Goal: Task Accomplishment & Management: Use online tool/utility

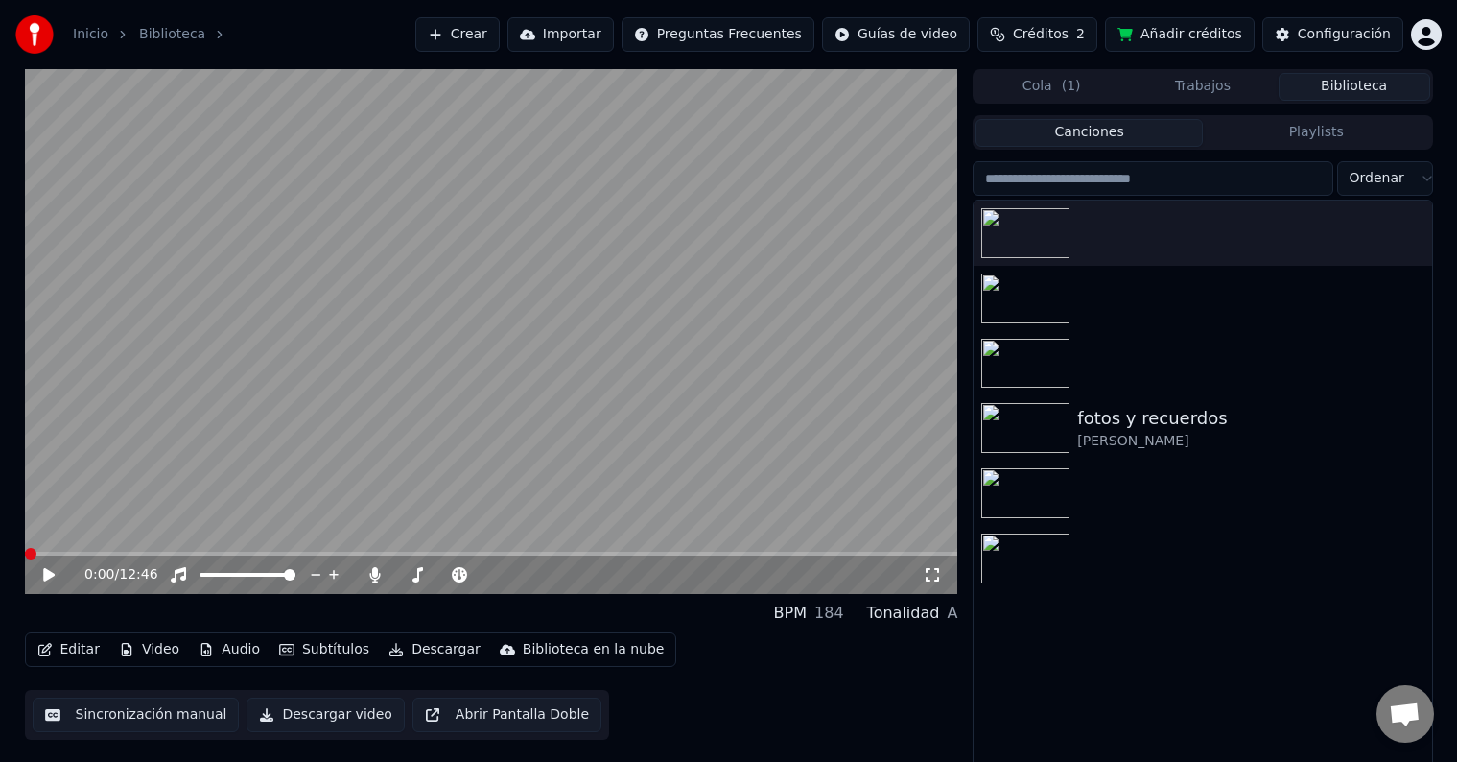
scroll to position [9, 0]
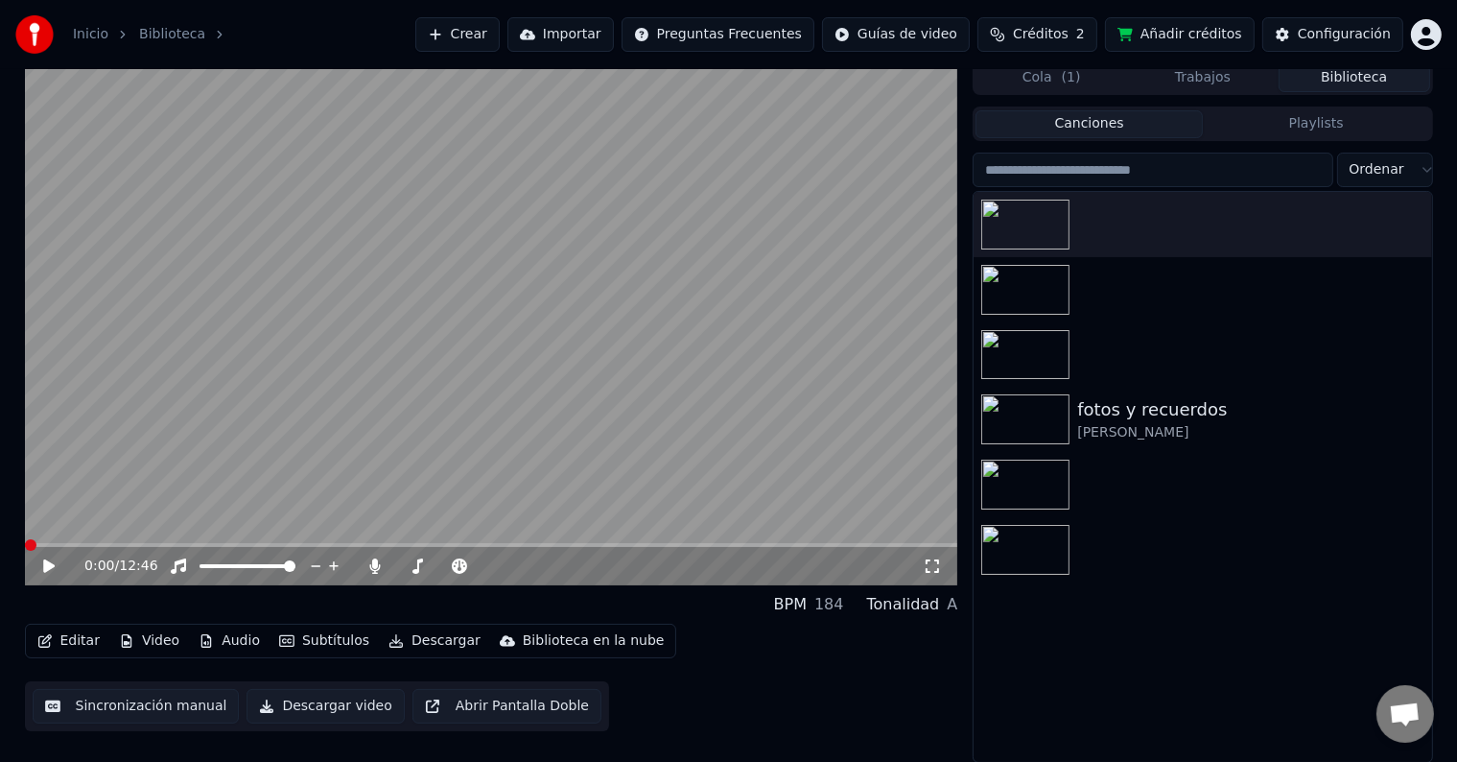
click at [75, 632] on button "Editar" at bounding box center [69, 640] width 78 height 27
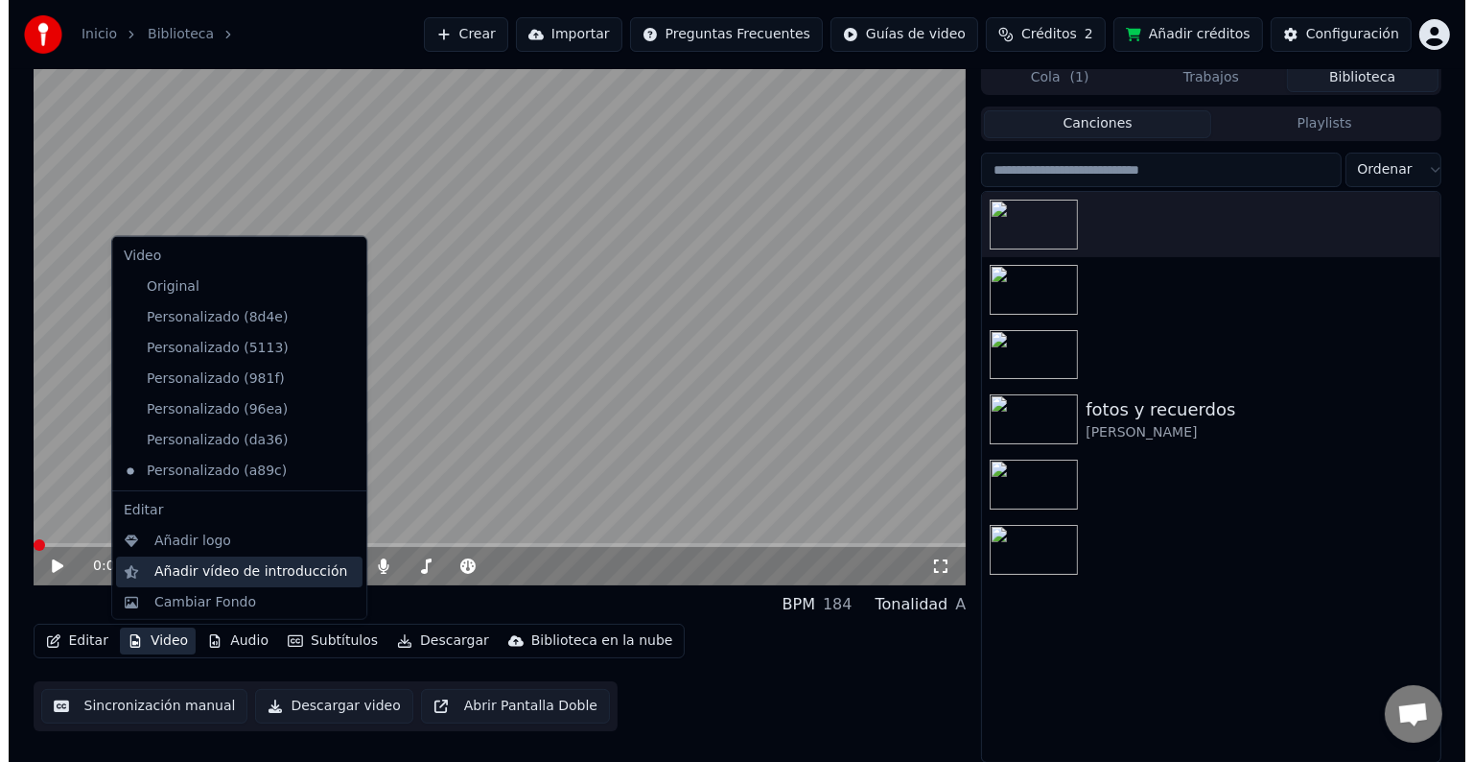
scroll to position [33, 0]
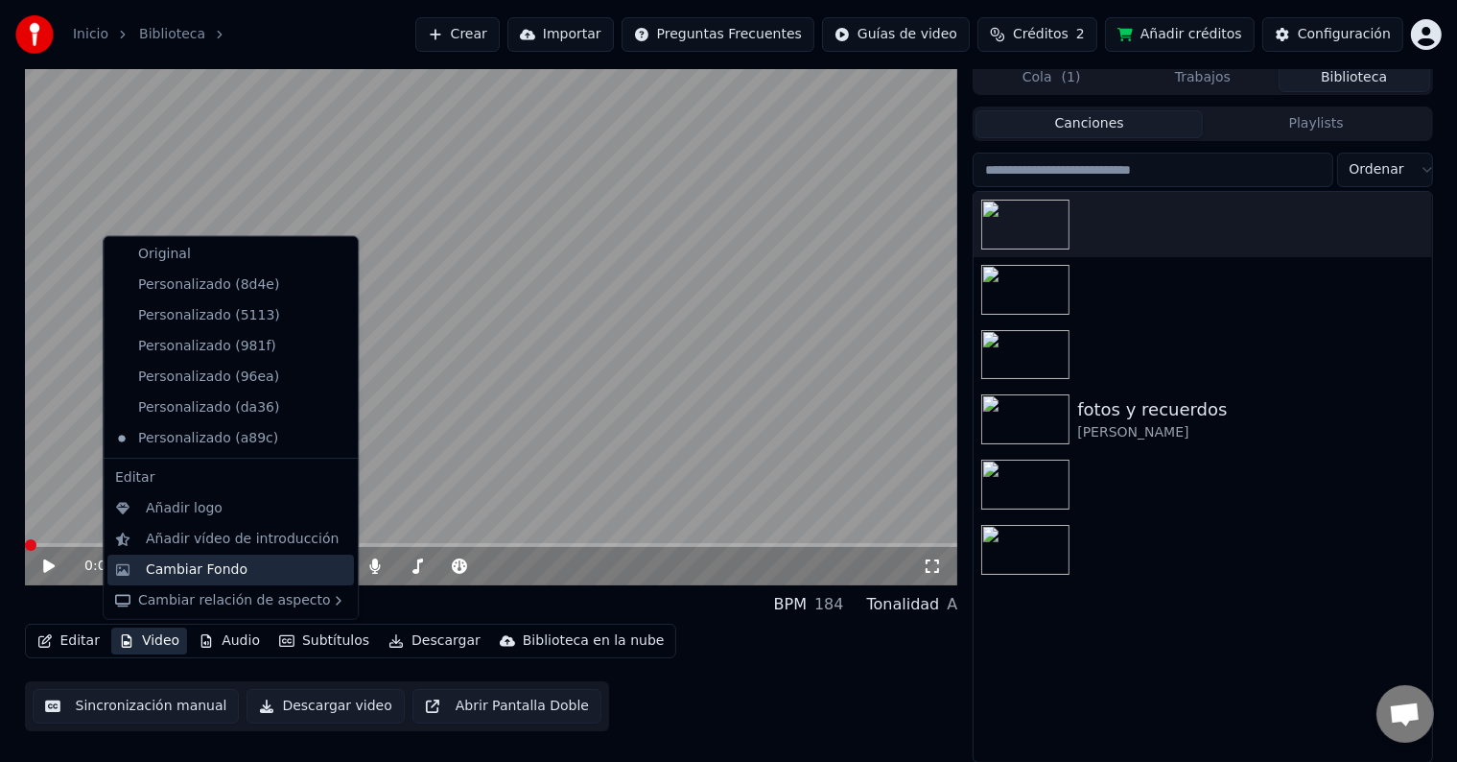
click at [207, 561] on div "Cambiar Fondo" at bounding box center [197, 568] width 102 height 19
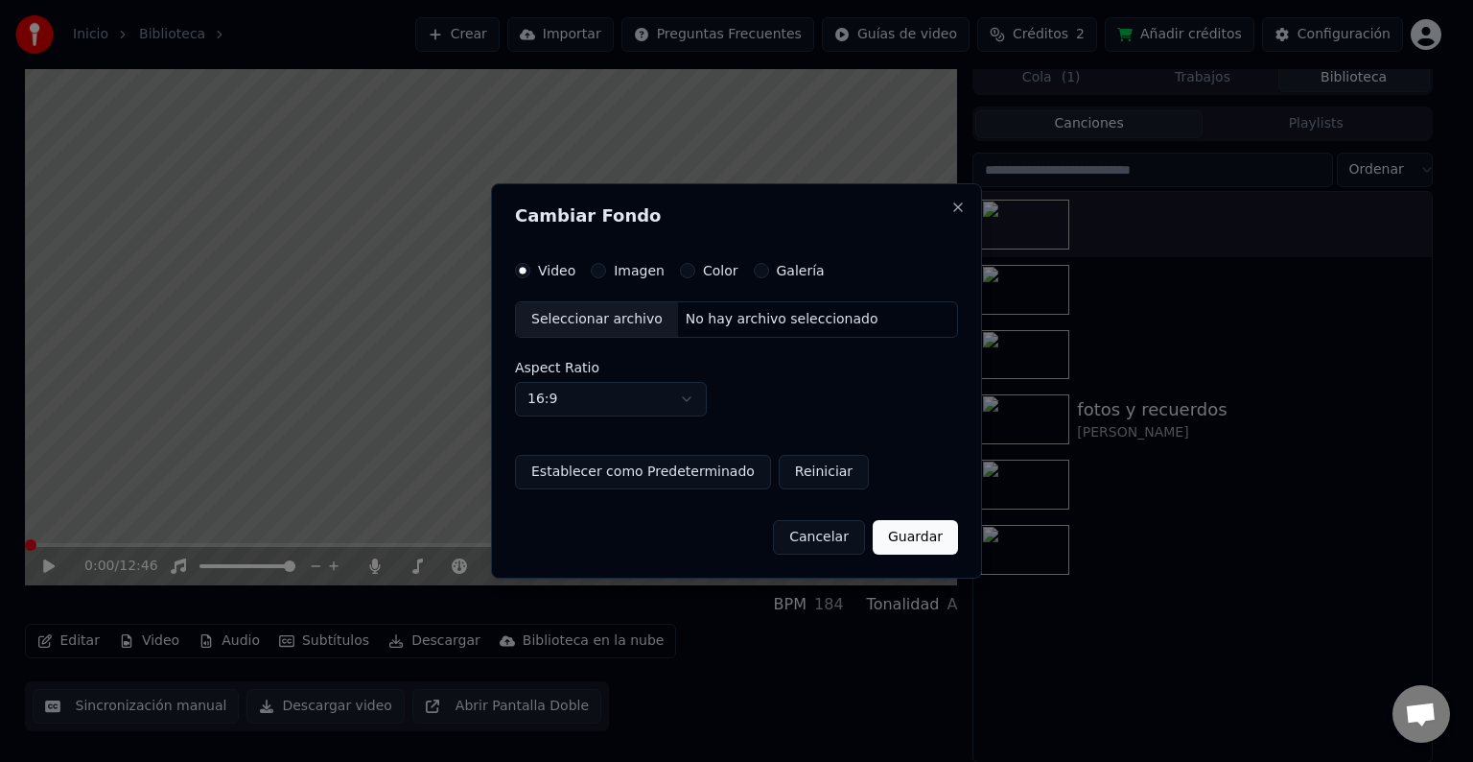
click at [630, 271] on label "Imagen" at bounding box center [639, 270] width 51 height 13
click at [606, 271] on button "Imagen" at bounding box center [598, 270] width 15 height 15
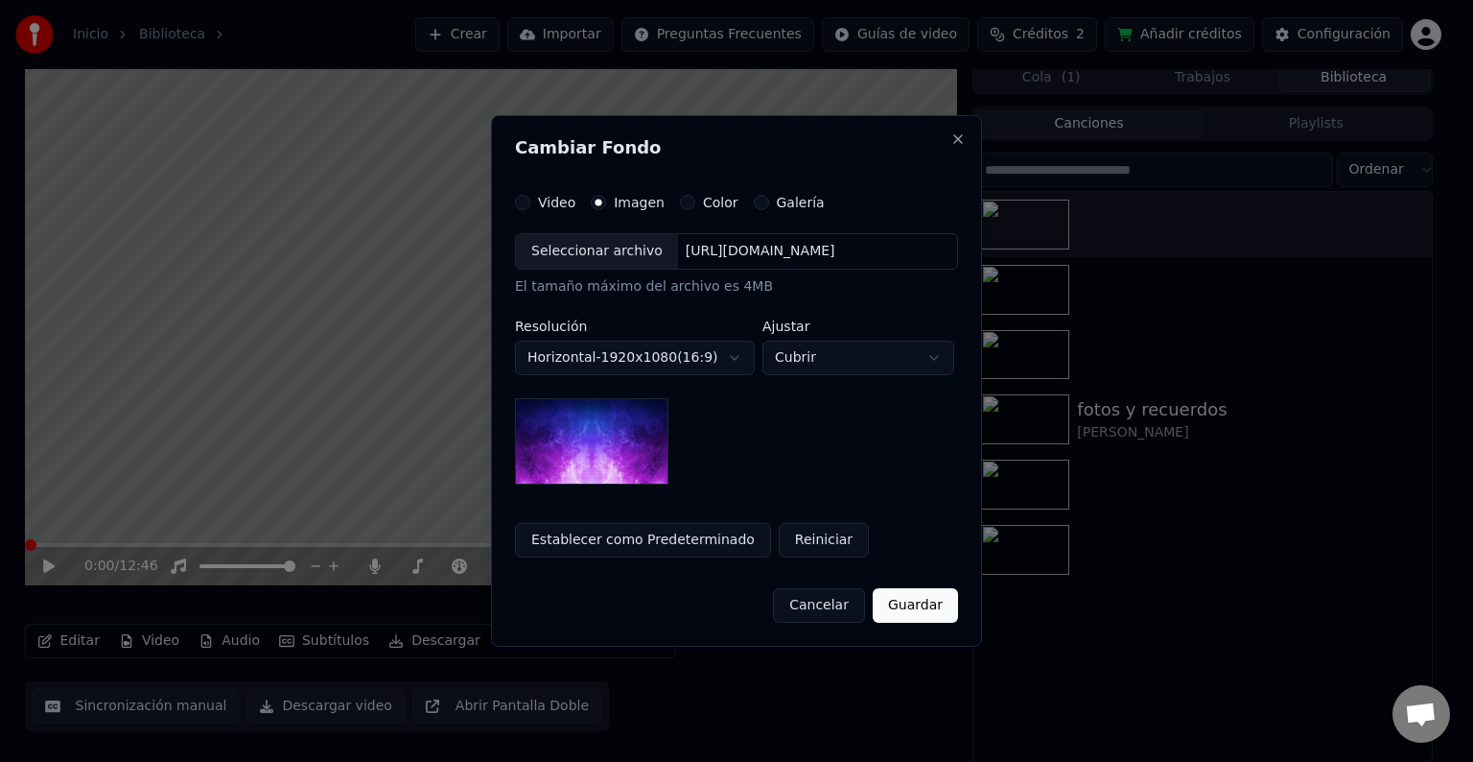
click at [590, 264] on div "Seleccionar archivo" at bounding box center [597, 251] width 162 height 35
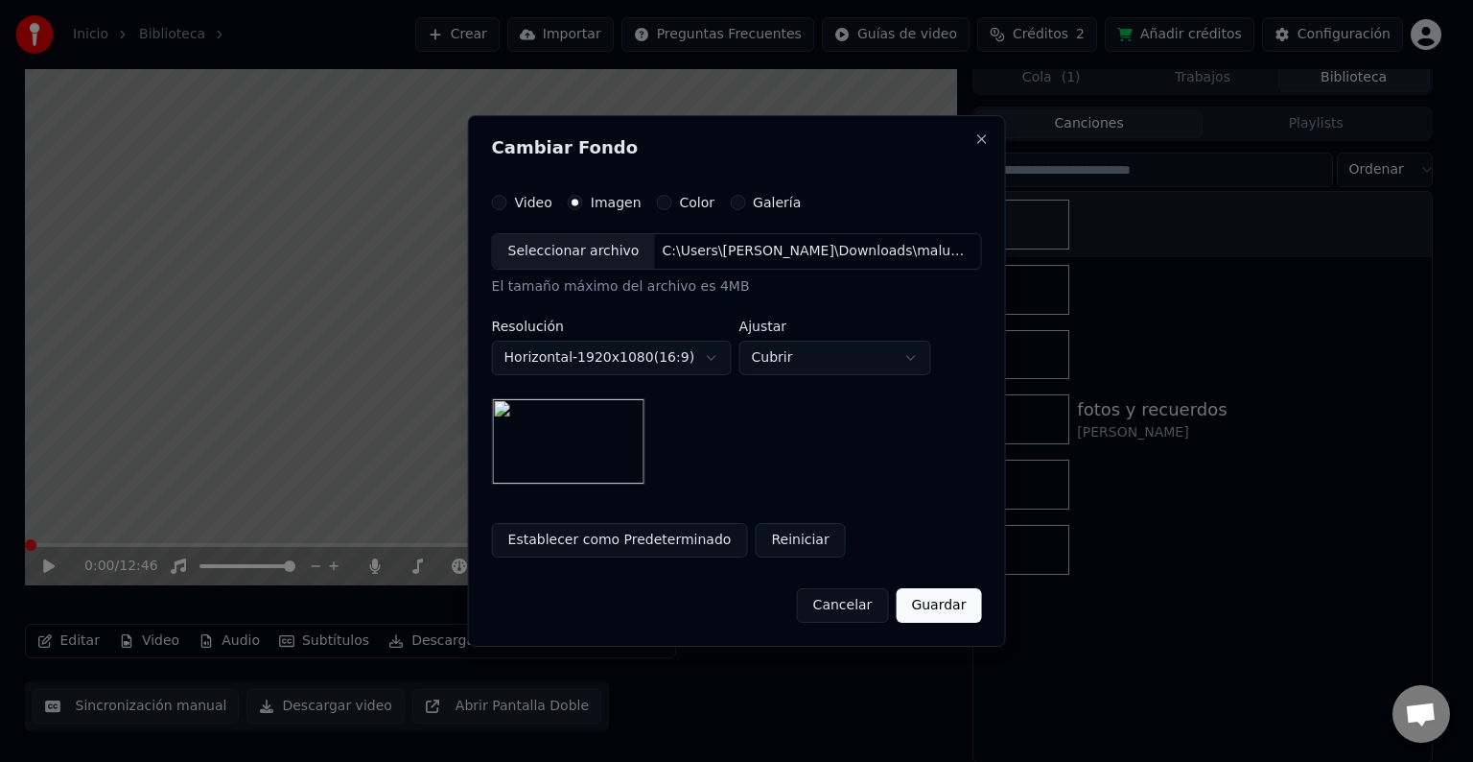
click at [936, 606] on button "Guardar" at bounding box center [938, 605] width 85 height 35
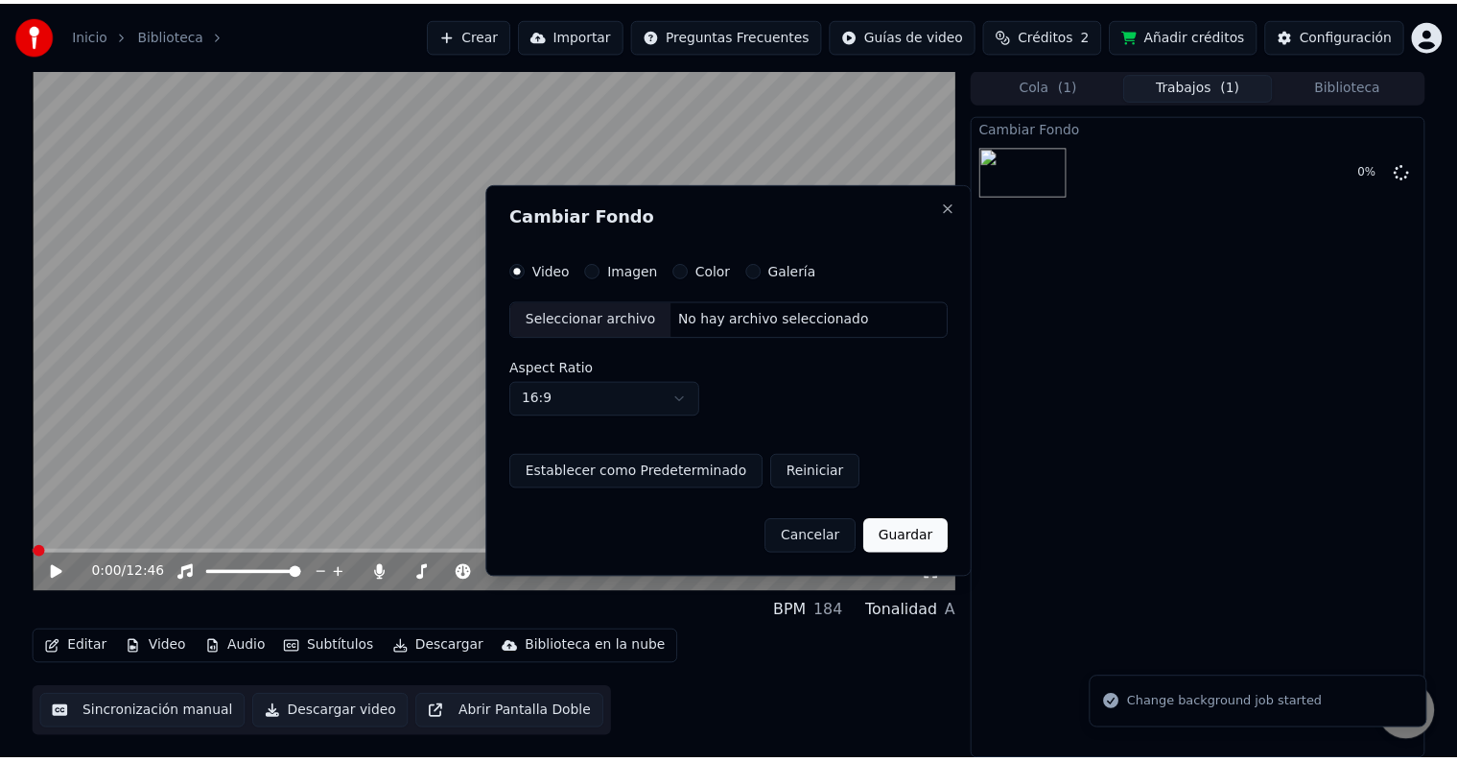
scroll to position [0, 0]
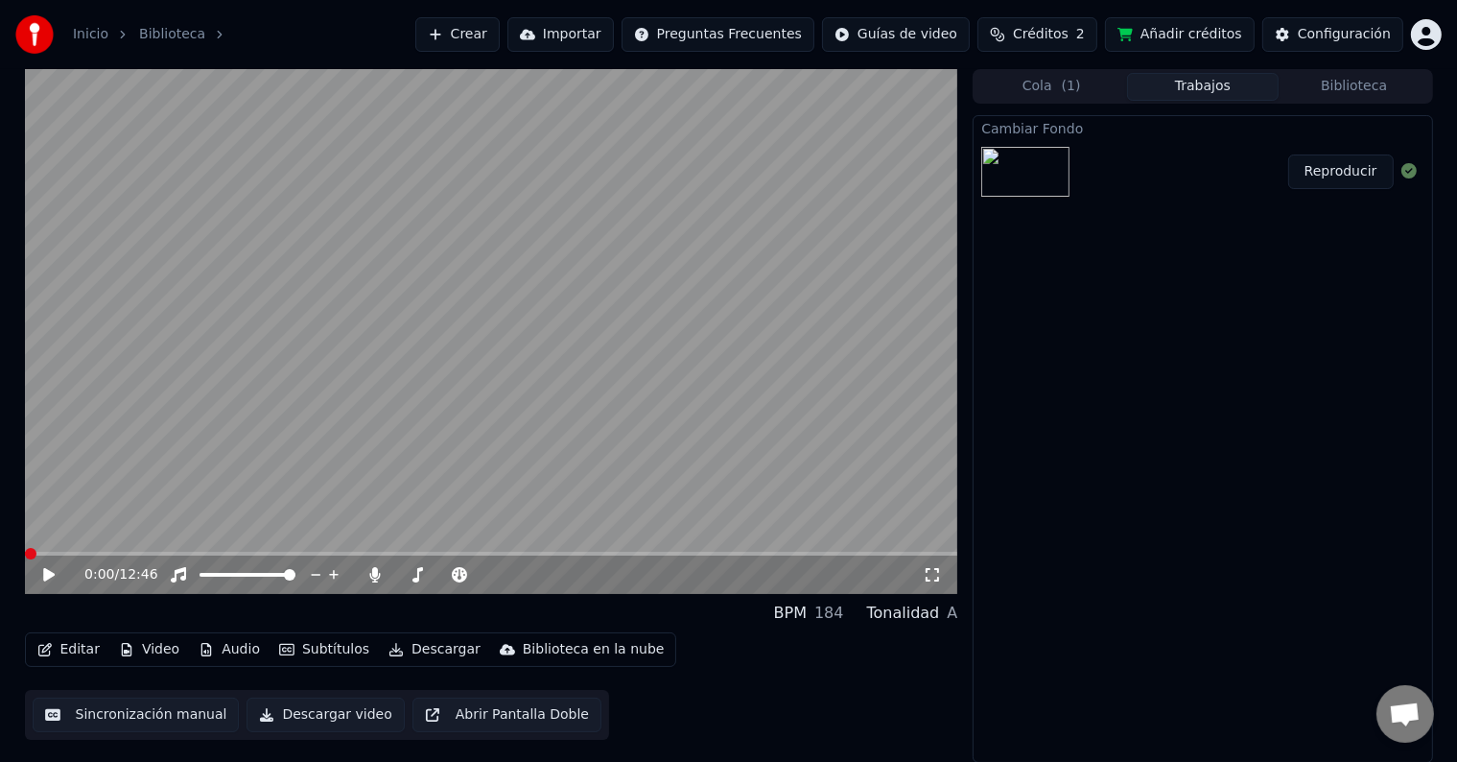
click at [1332, 177] on button "Reproducir" at bounding box center [1341, 171] width 106 height 35
click at [48, 575] on icon at bounding box center [62, 574] width 45 height 15
click at [136, 652] on button "Video" at bounding box center [149, 649] width 76 height 27
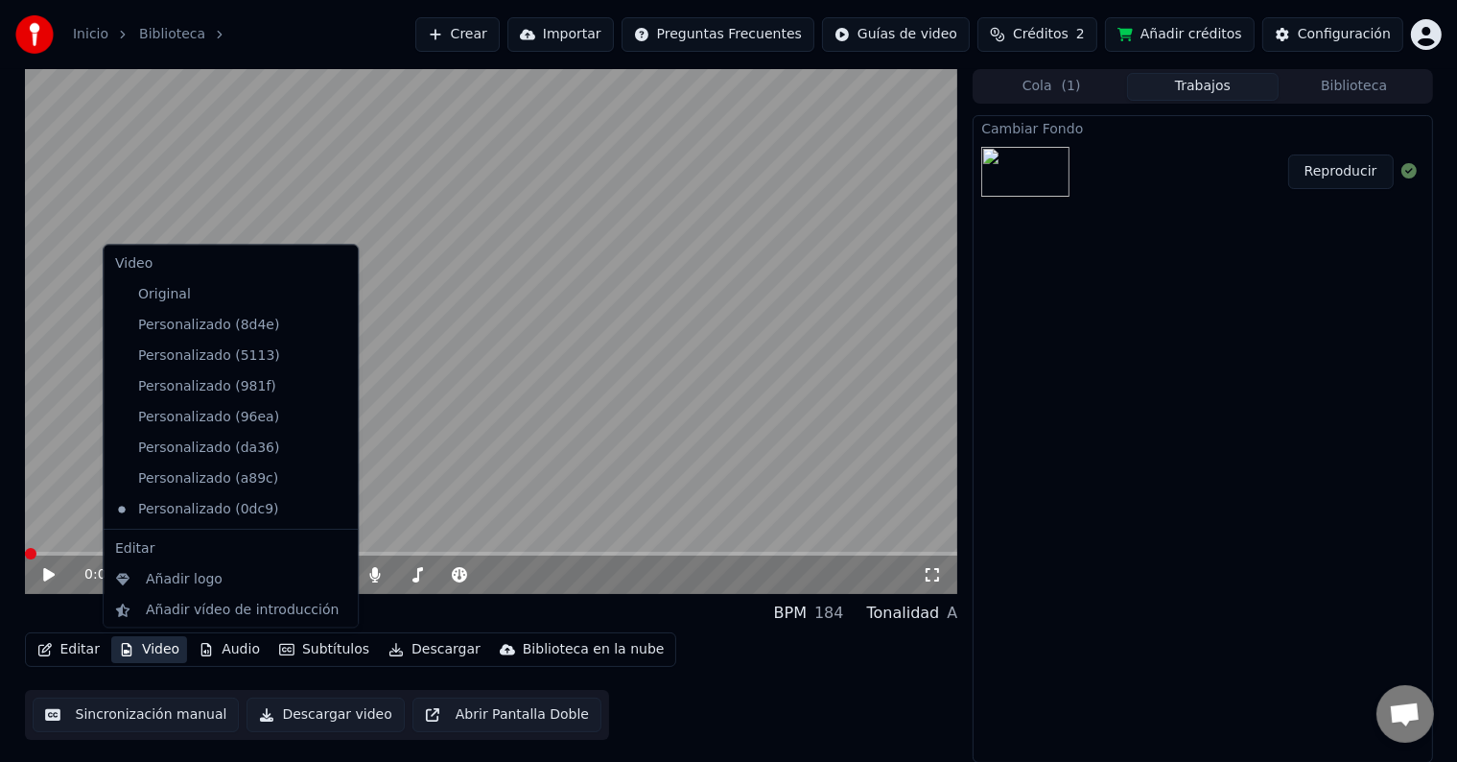
click at [136, 652] on button "Video" at bounding box center [149, 649] width 76 height 27
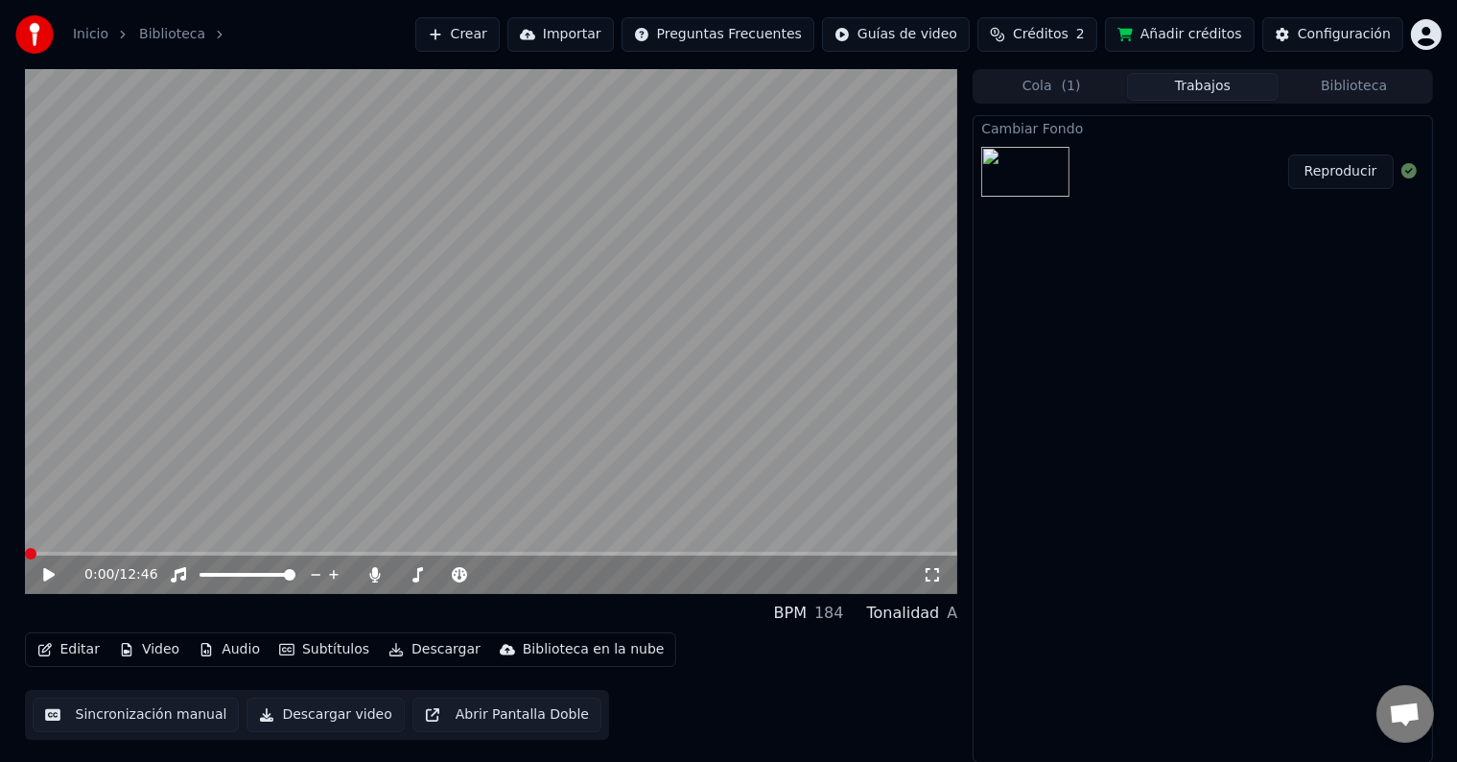
click at [136, 652] on button "Video" at bounding box center [149, 649] width 76 height 27
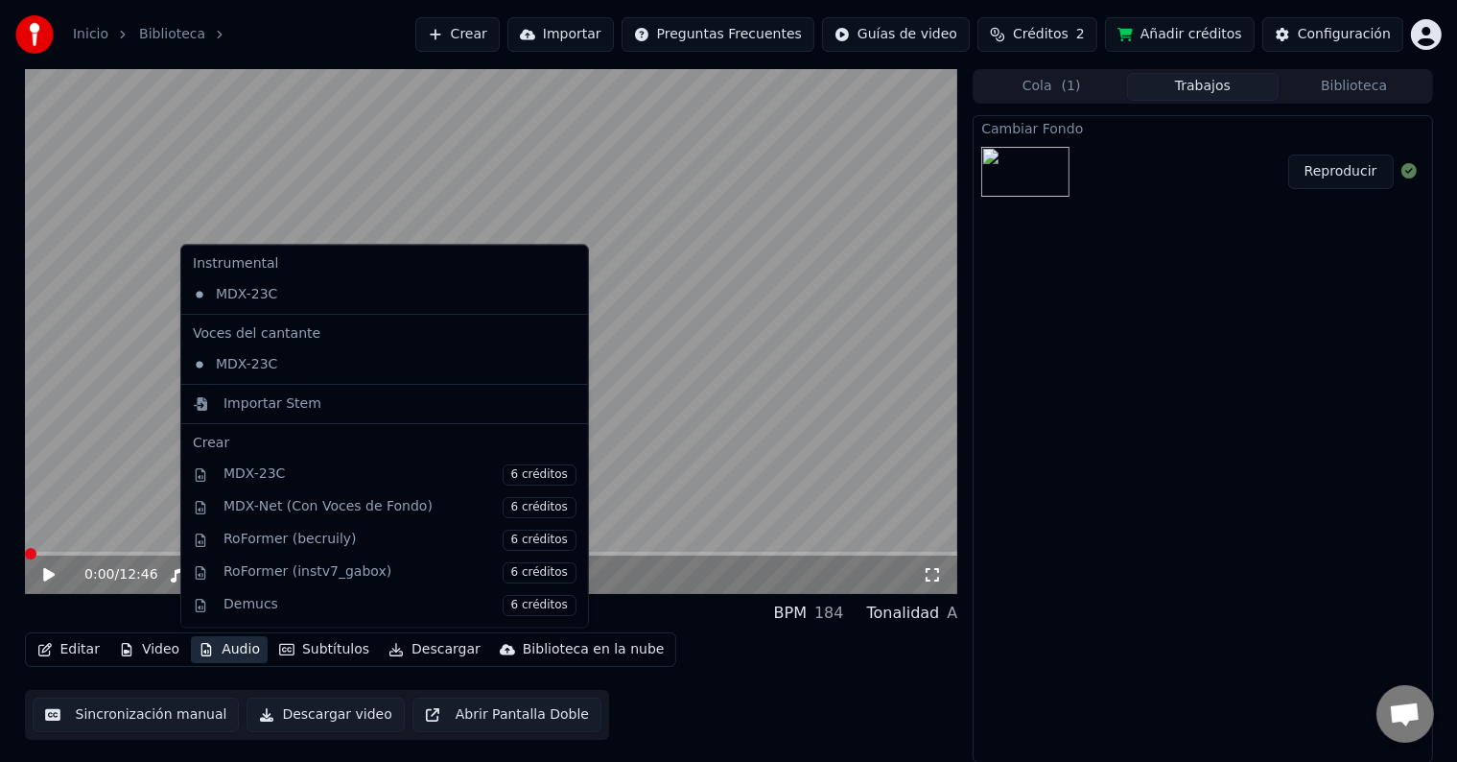
click at [1084, 503] on div "Cambiar Fondo Reproducir" at bounding box center [1202, 439] width 459 height 648
